Goal: Task Accomplishment & Management: Manage account settings

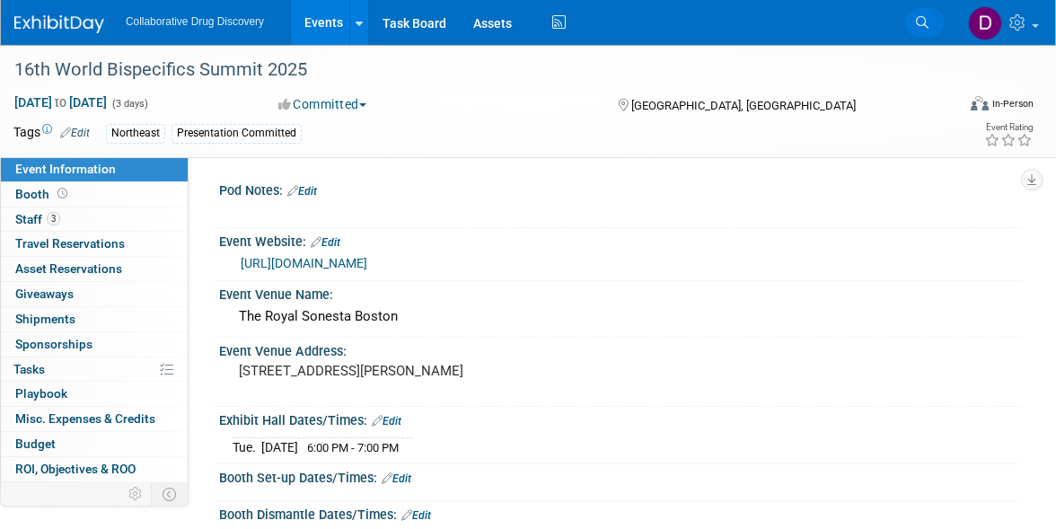
click at [932, 16] on link "Search" at bounding box center [925, 22] width 40 height 29
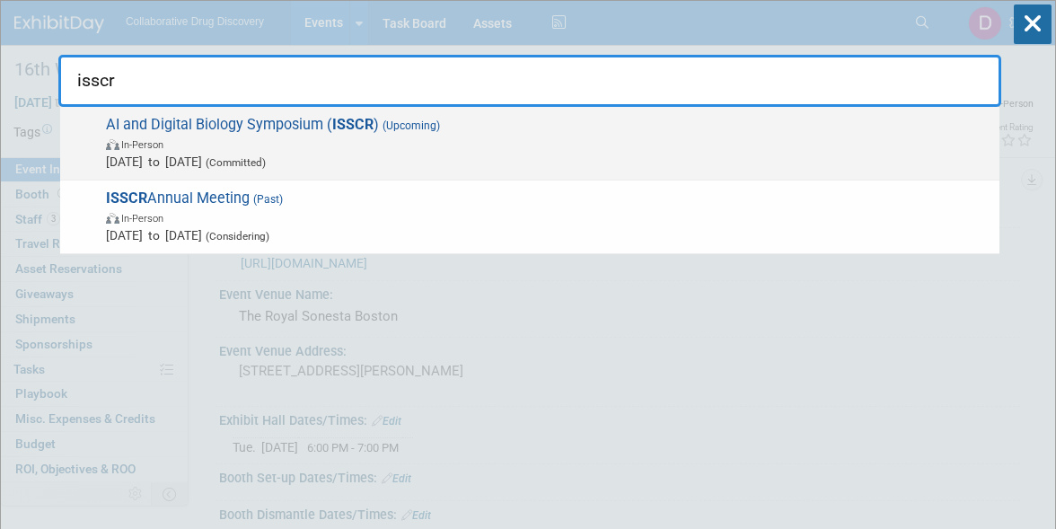
type input "isscr"
click at [266, 157] on span "(Committed)" at bounding box center [234, 162] width 64 height 13
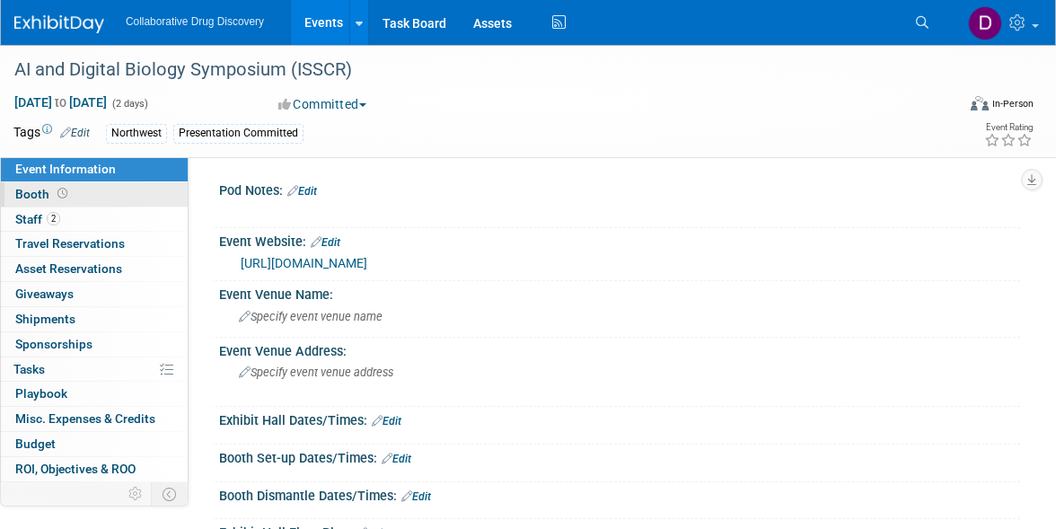
click at [63, 194] on icon at bounding box center [62, 194] width 10 height 10
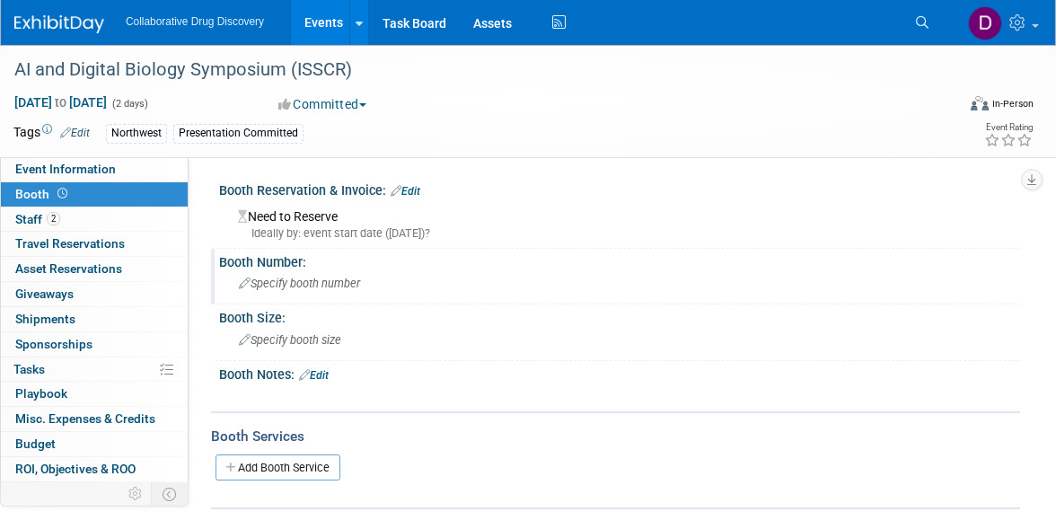
click at [301, 298] on div "Specify booth number" at bounding box center [619, 284] width 801 height 30
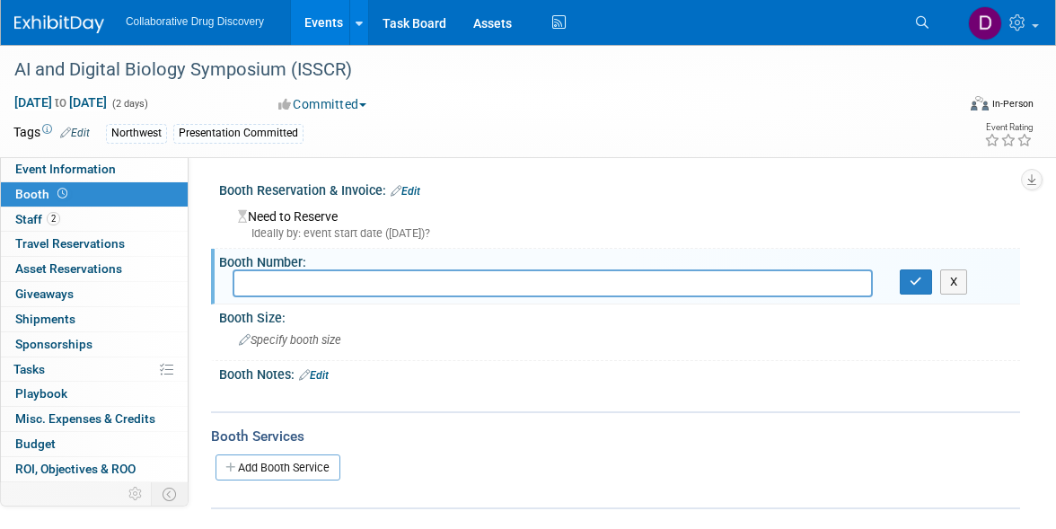
type input "w"
type input "2"
click at [917, 285] on icon "button" at bounding box center [916, 282] width 13 height 12
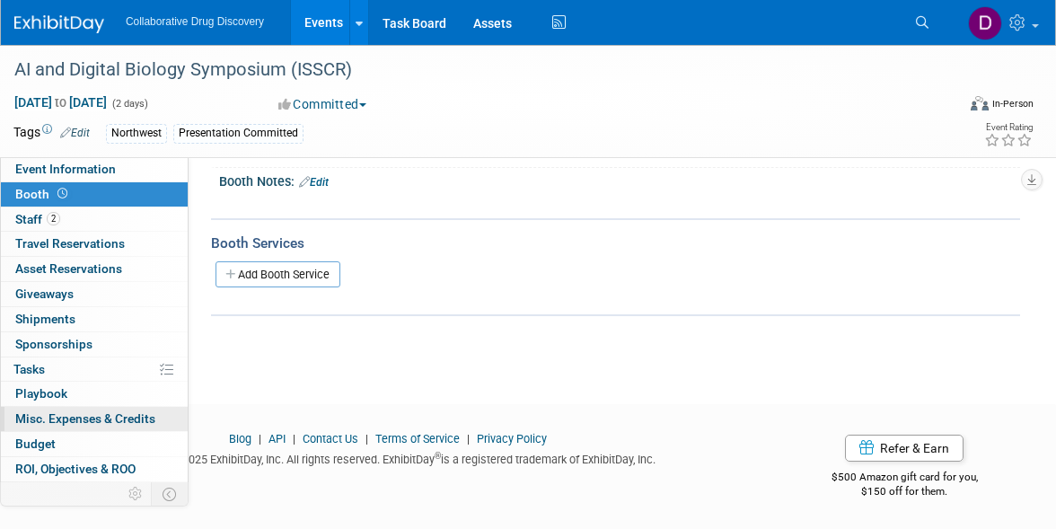
scroll to position [47, 0]
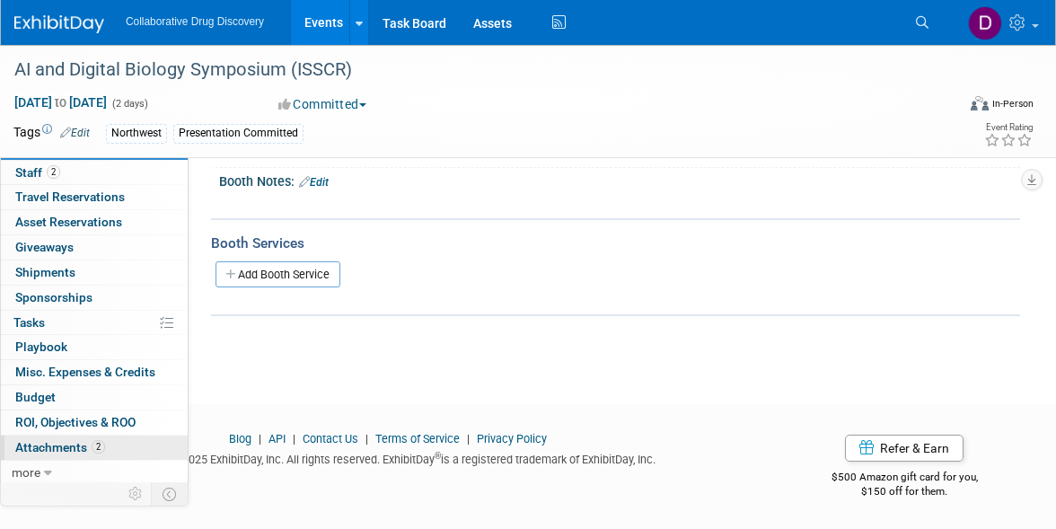
click at [66, 447] on span "Attachments 2" at bounding box center [60, 447] width 90 height 14
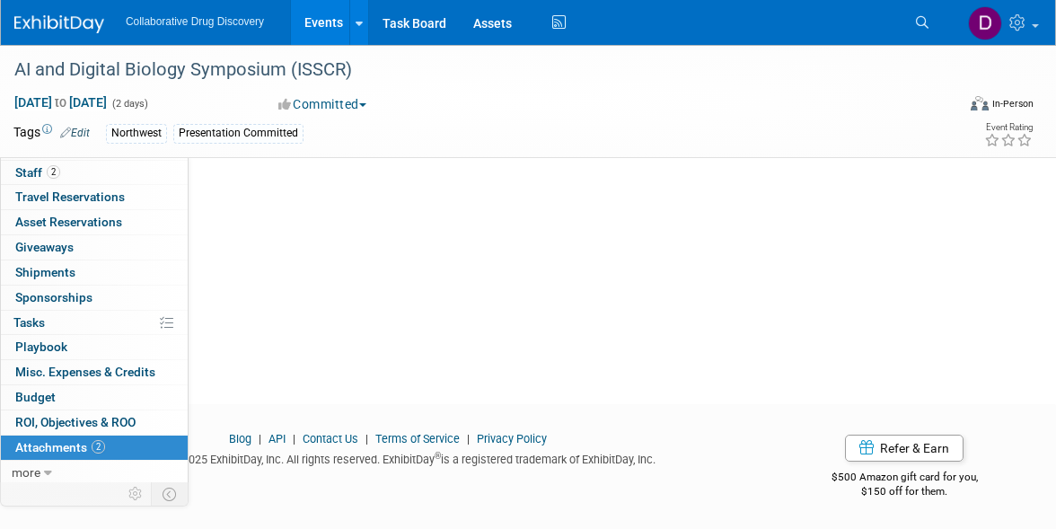
scroll to position [0, 0]
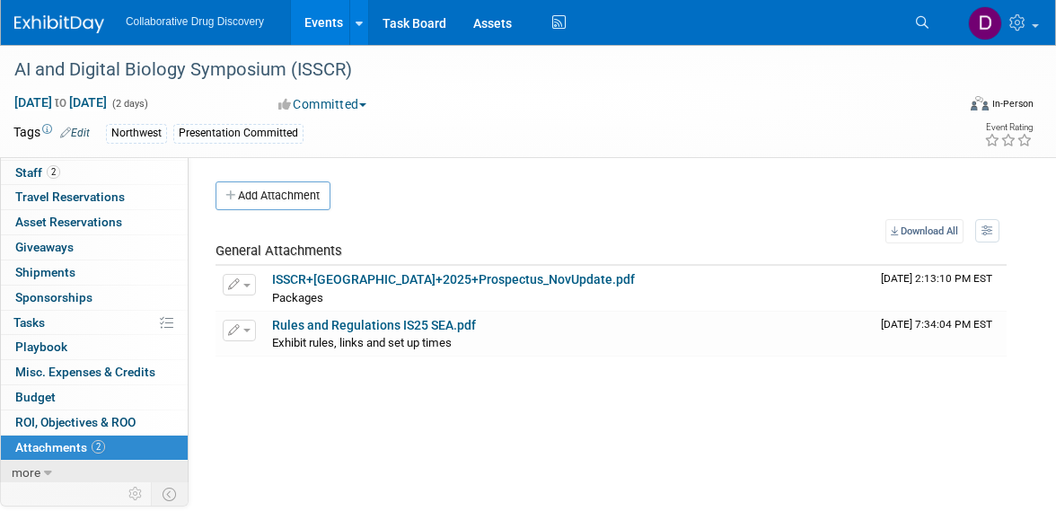
click at [57, 469] on link "more" at bounding box center [94, 473] width 187 height 24
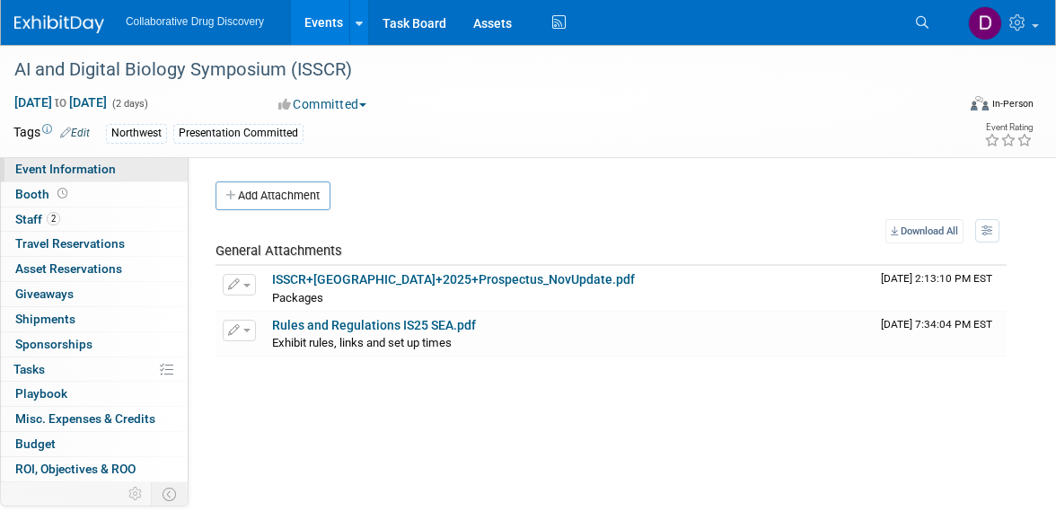
click at [107, 178] on link "Event Information" at bounding box center [94, 169] width 187 height 24
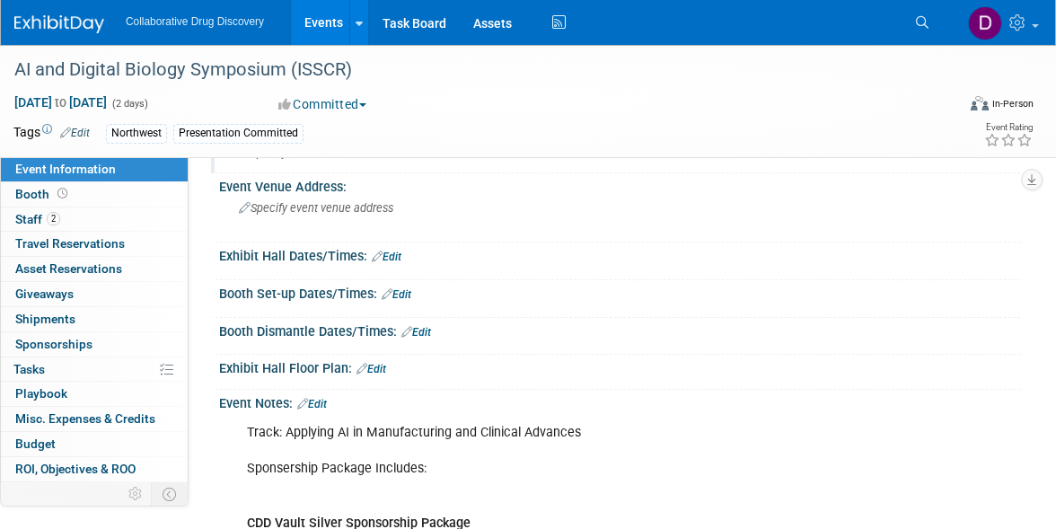
scroll to position [359, 0]
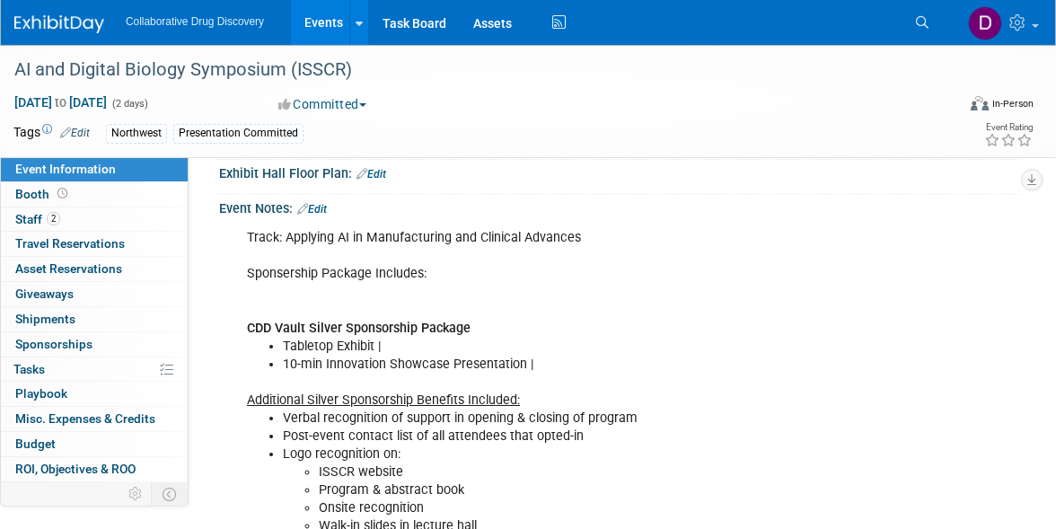
click at [312, 203] on link "Edit" at bounding box center [312, 209] width 30 height 13
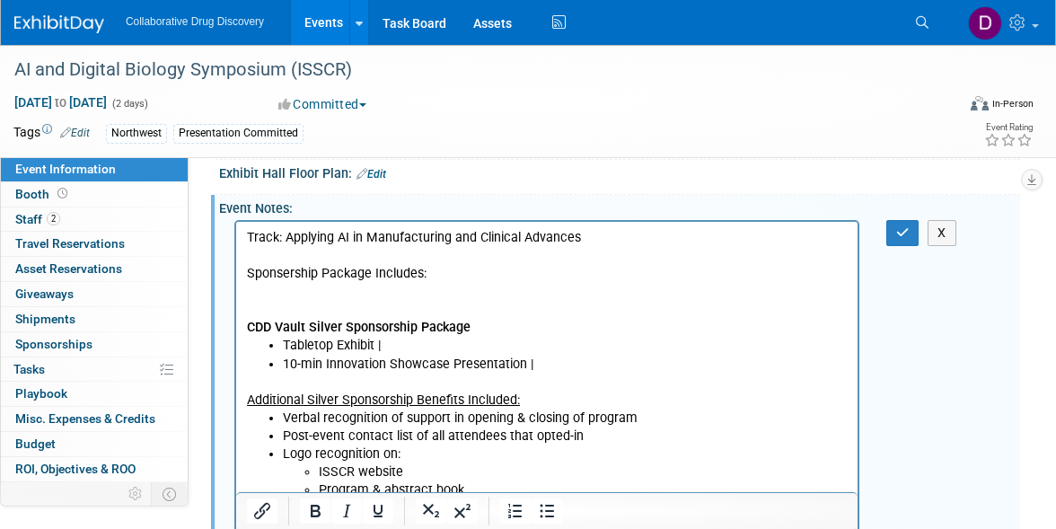
scroll to position [0, 0]
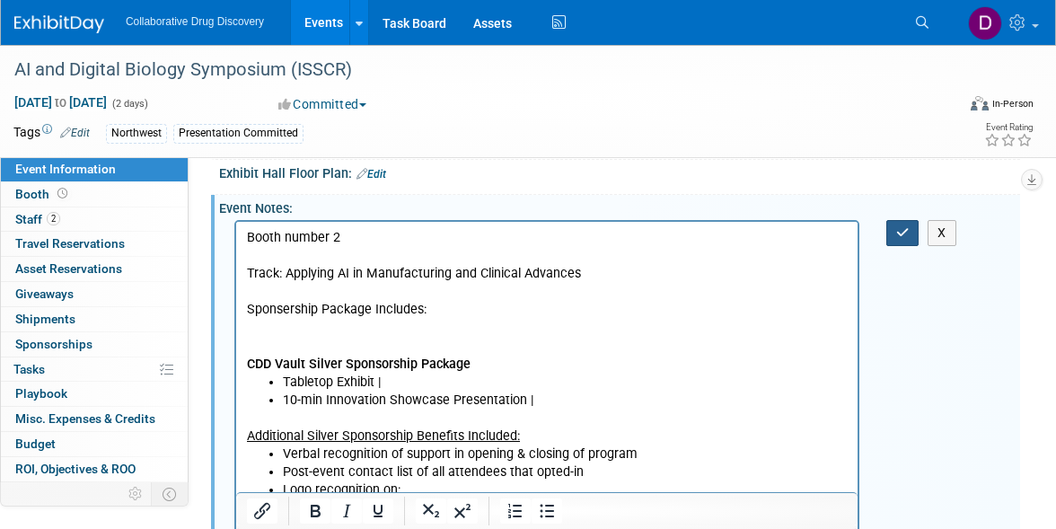
click at [888, 232] on button "button" at bounding box center [902, 233] width 33 height 26
